Goal: Task Accomplishment & Management: Manage account settings

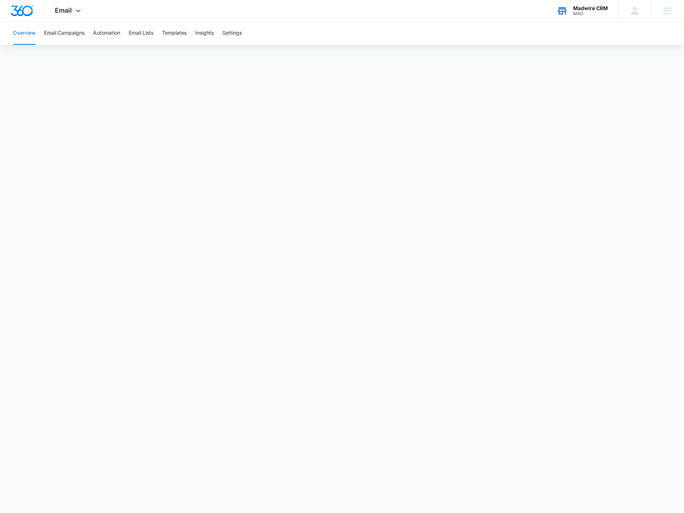
click at [586, 6] on div "Madwire CRM" at bounding box center [590, 8] width 35 height 6
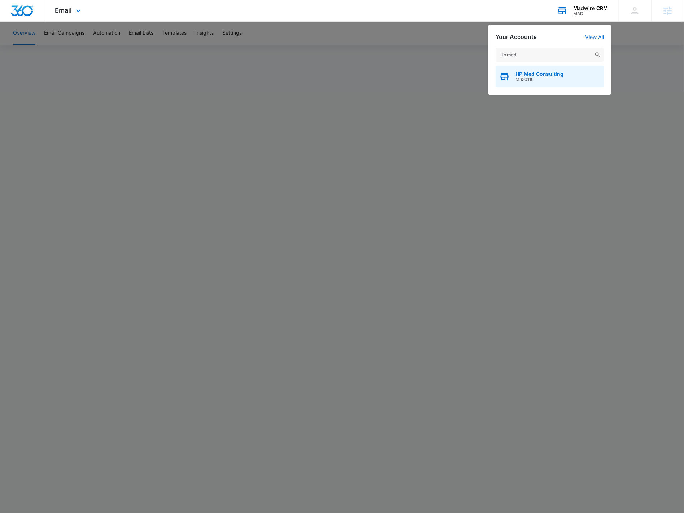
type input "Hp med"
click at [531, 80] on span "M330110" at bounding box center [539, 79] width 48 height 5
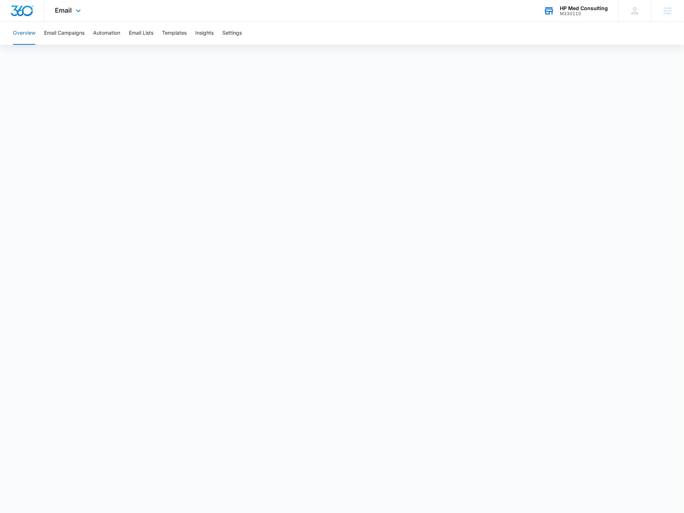
drag, startPoint x: 76, startPoint y: 11, endPoint x: 87, endPoint y: 36, distance: 27.4
click at [76, 11] on icon at bounding box center [78, 10] width 4 height 3
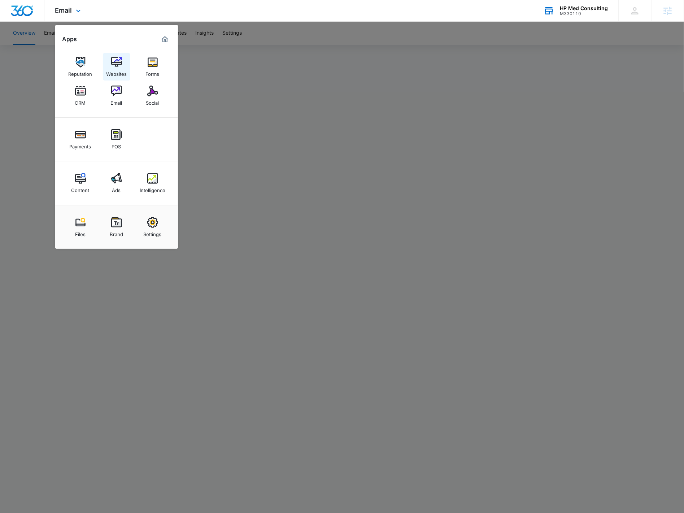
click at [108, 69] on div "Websites" at bounding box center [116, 72] width 21 height 9
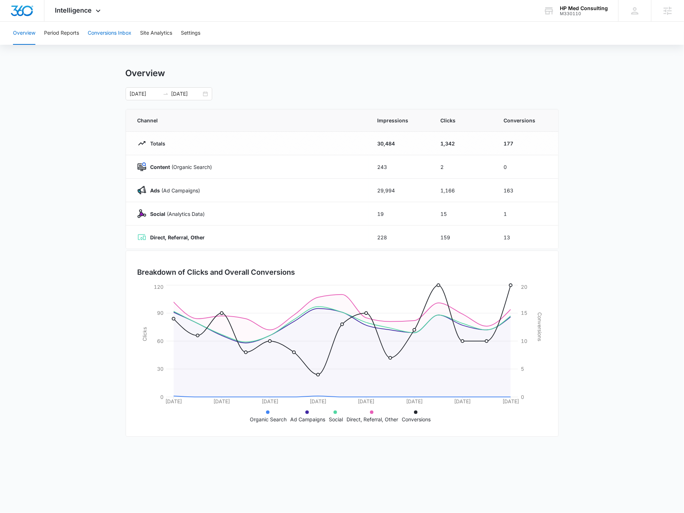
click at [118, 35] on button "Conversions Inbox" at bounding box center [110, 33] width 44 height 23
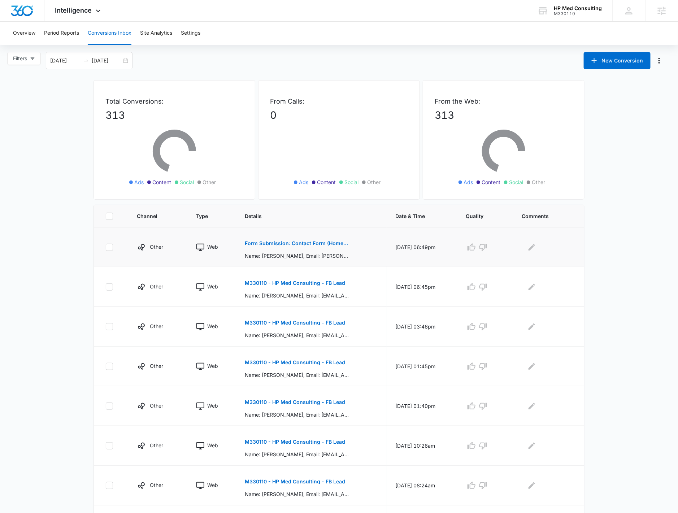
click at [293, 241] on p "Form Submission: Contact Form (Homepage Hero)" at bounding box center [297, 243] width 105 height 5
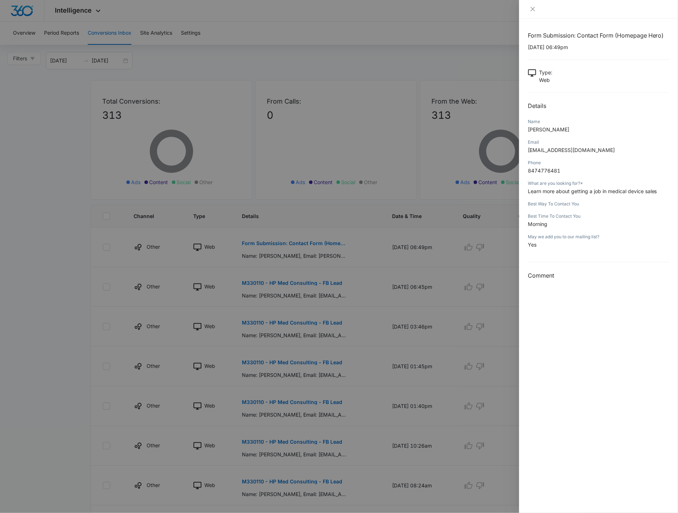
click at [301, 282] on div at bounding box center [339, 256] width 678 height 513
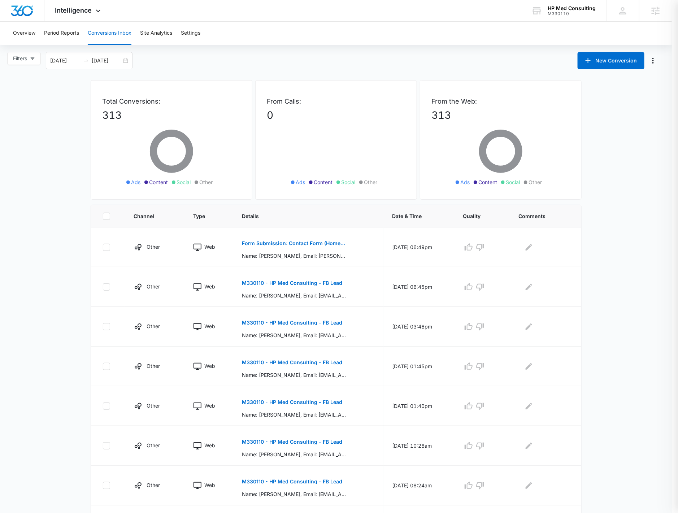
click at [301, 282] on p "M330110 - HP Med Consulting - FB Lead" at bounding box center [292, 282] width 100 height 5
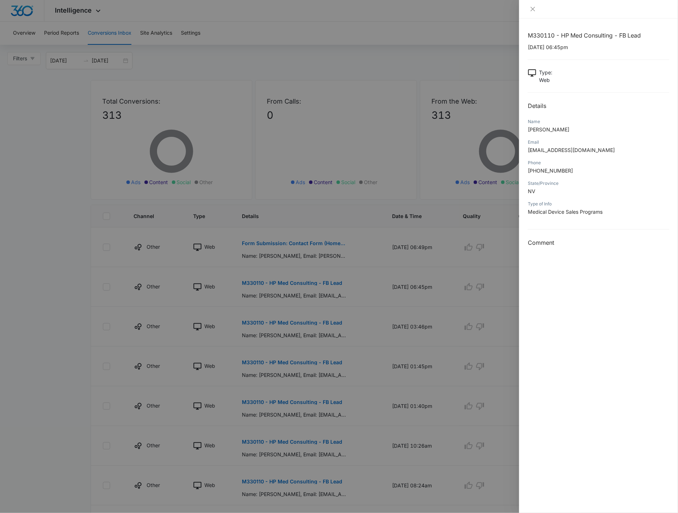
click at [298, 323] on div at bounding box center [339, 256] width 678 height 513
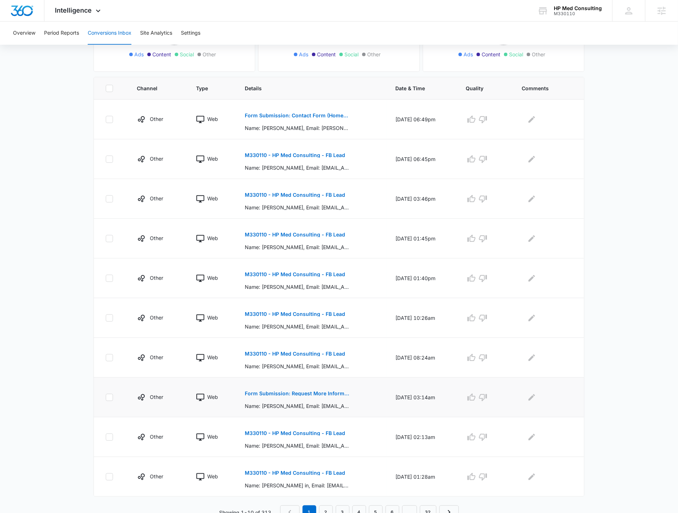
scroll to position [132, 0]
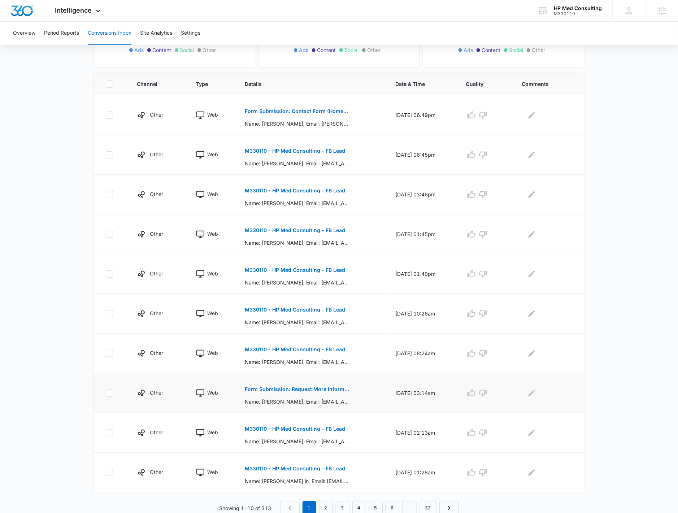
click at [312, 388] on p "Form Submission: Request More Information" at bounding box center [297, 389] width 105 height 5
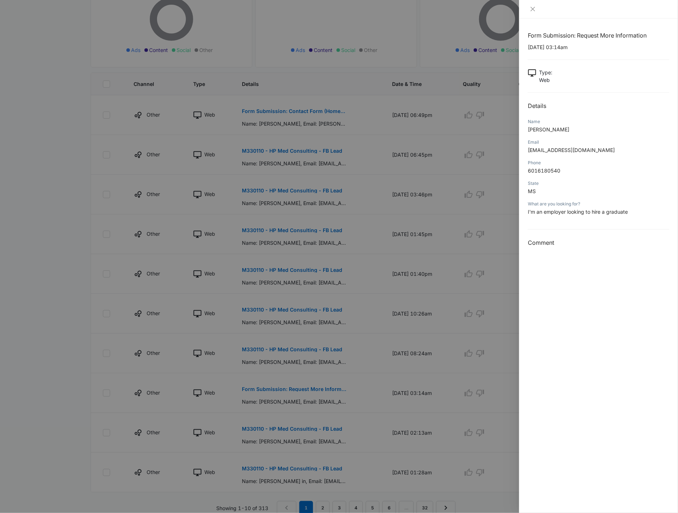
click at [310, 254] on div at bounding box center [339, 256] width 678 height 513
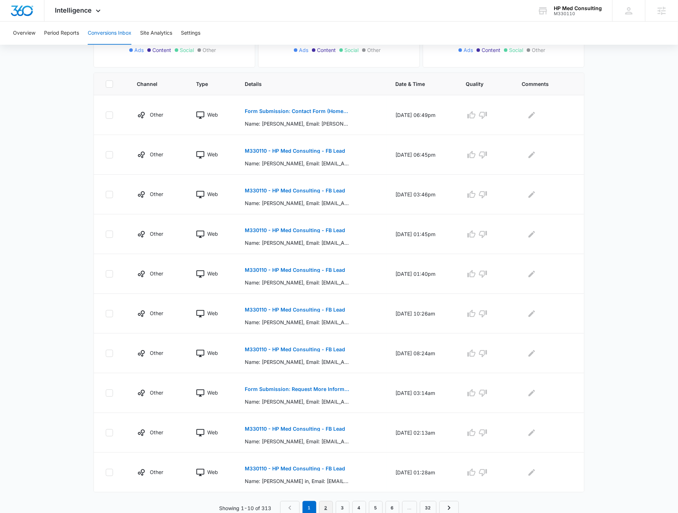
click at [328, 461] on link "2" at bounding box center [326, 508] width 14 height 14
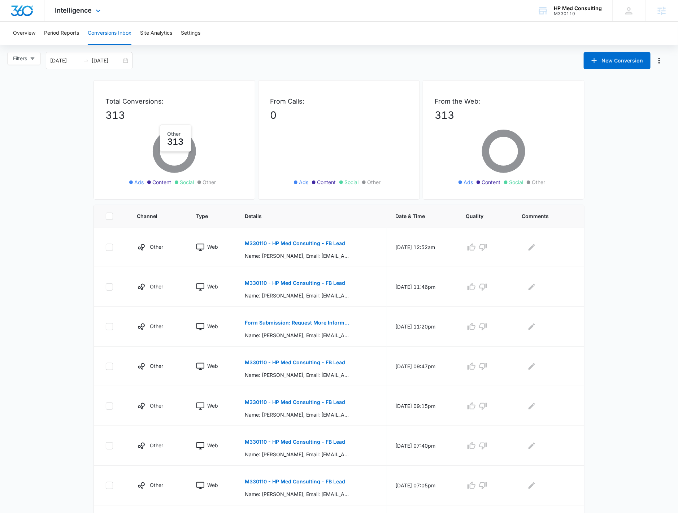
click at [70, 15] on div "Intelligence Apps Reputation Websites Forms CRM Email Social Payments POS Conte…" at bounding box center [78, 10] width 69 height 21
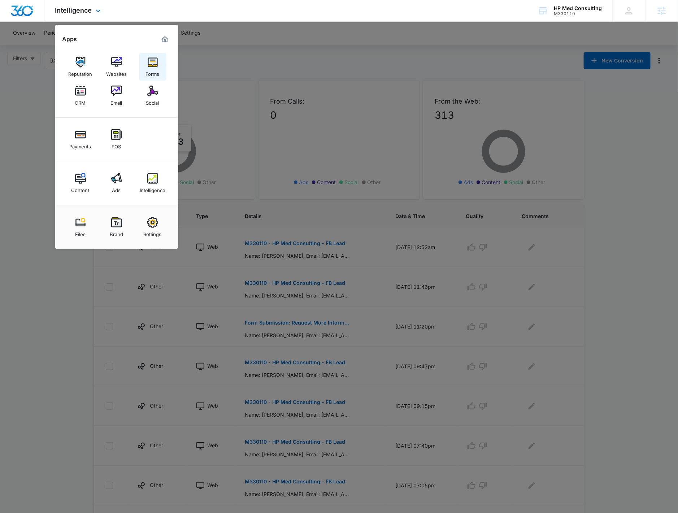
click at [146, 70] on div "Forms" at bounding box center [153, 72] width 14 height 9
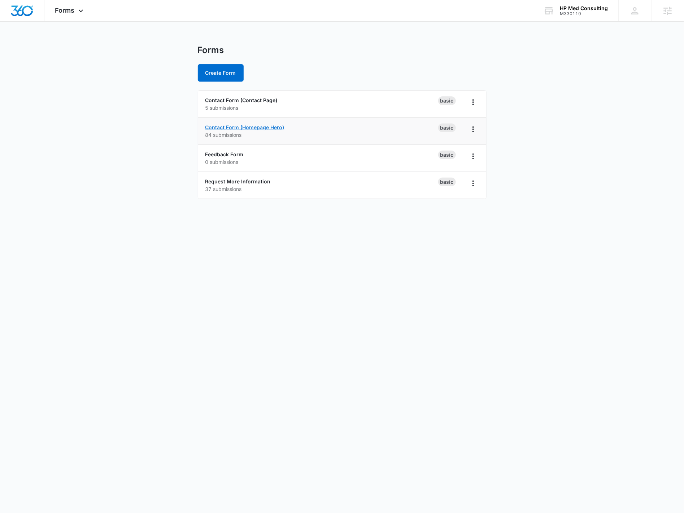
click at [227, 127] on link "Contact Form (Homepage Hero)" at bounding box center [244, 127] width 79 height 6
click at [240, 128] on link "Contact Form (Homepage Hero)" at bounding box center [244, 127] width 79 height 6
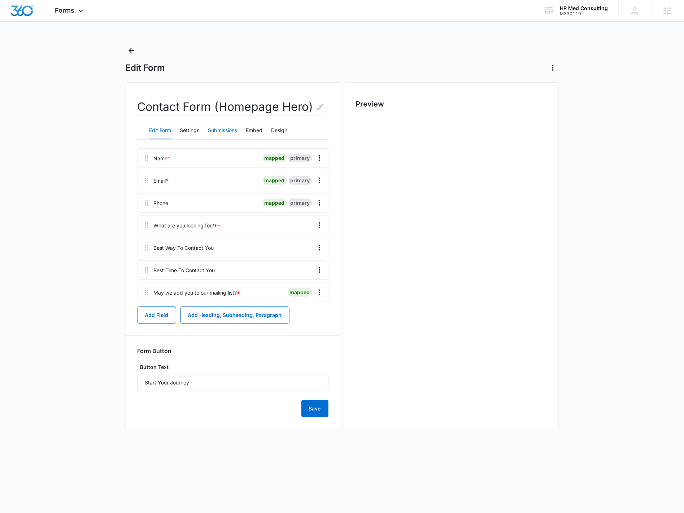
click at [222, 126] on button "Submissions" at bounding box center [222, 130] width 29 height 17
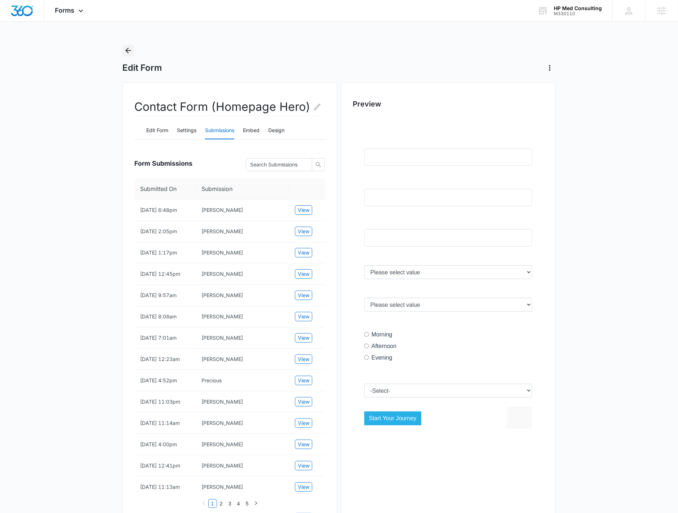
click at [129, 49] on icon "Back" at bounding box center [128, 50] width 9 height 9
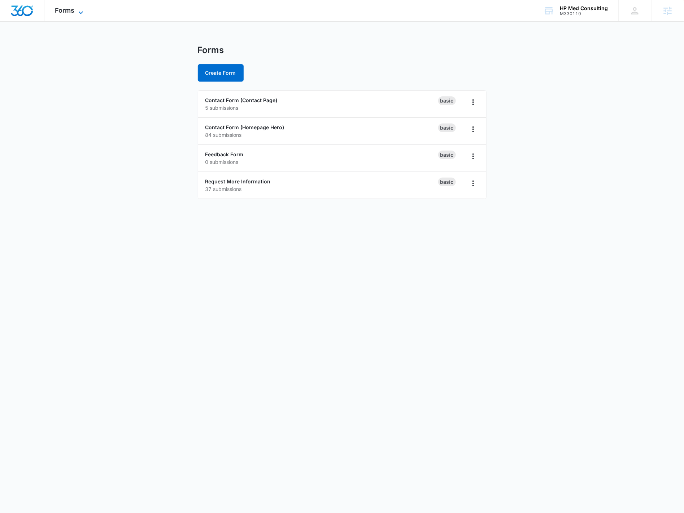
click at [80, 11] on icon at bounding box center [81, 12] width 9 height 9
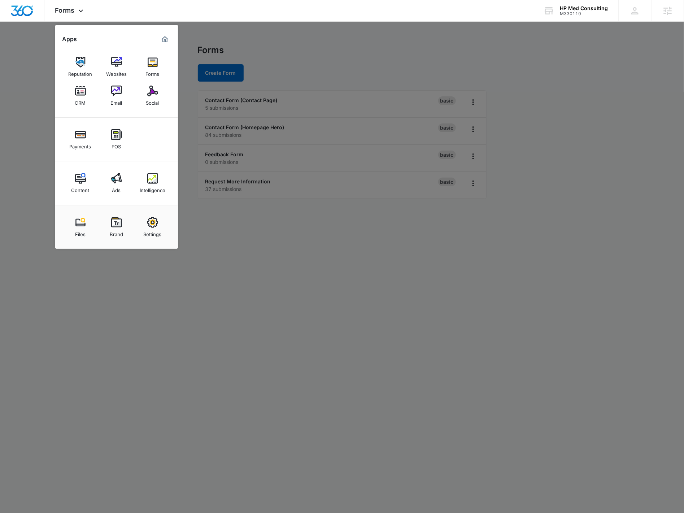
click at [83, 180] on img at bounding box center [80, 178] width 11 height 11
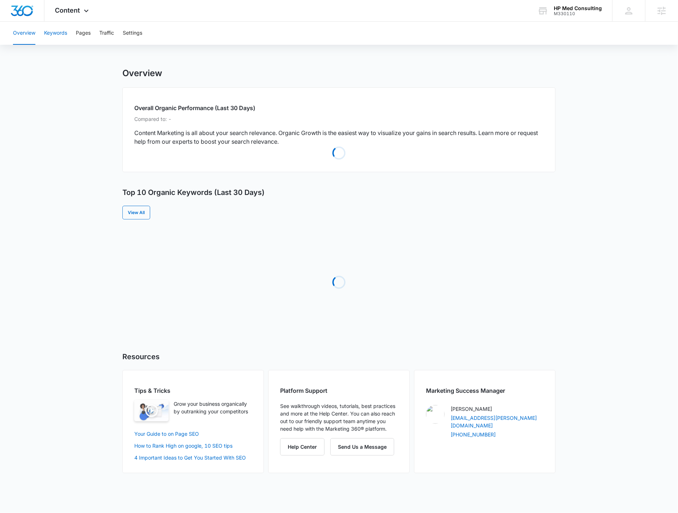
click at [60, 36] on button "Keywords" at bounding box center [55, 33] width 23 height 23
